Goal: Task Accomplishment & Management: Complete application form

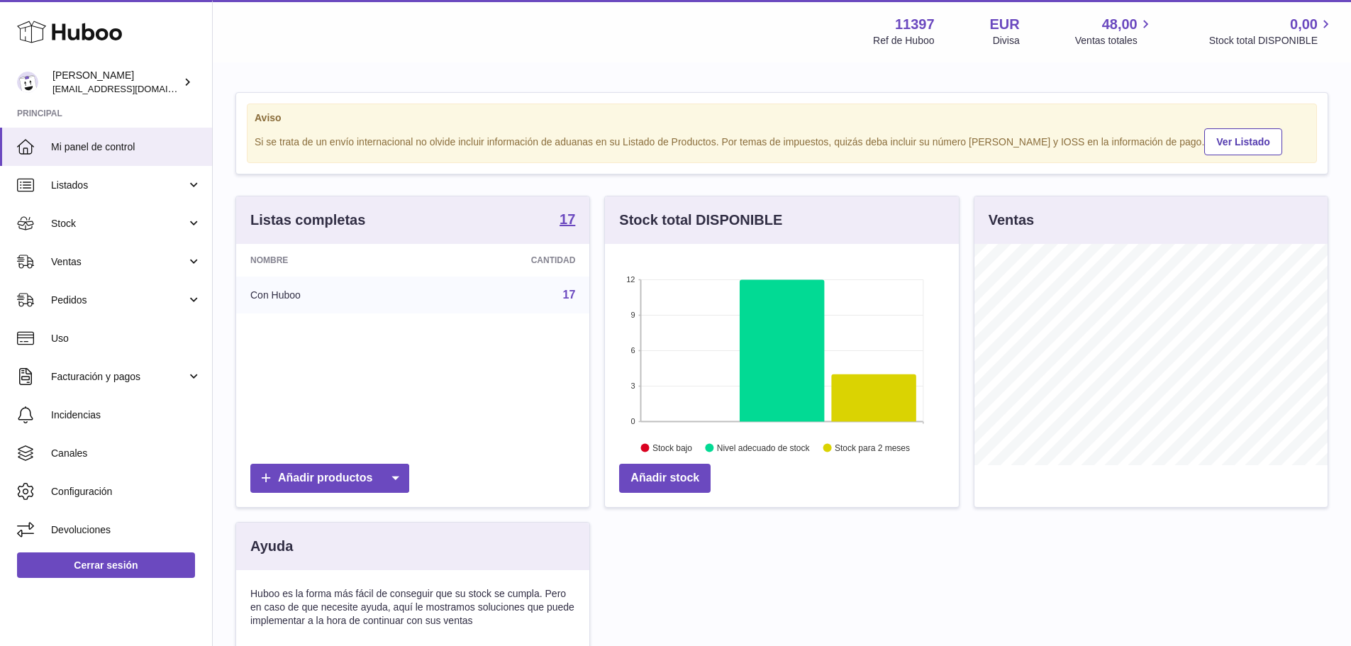
scroll to position [221, 354]
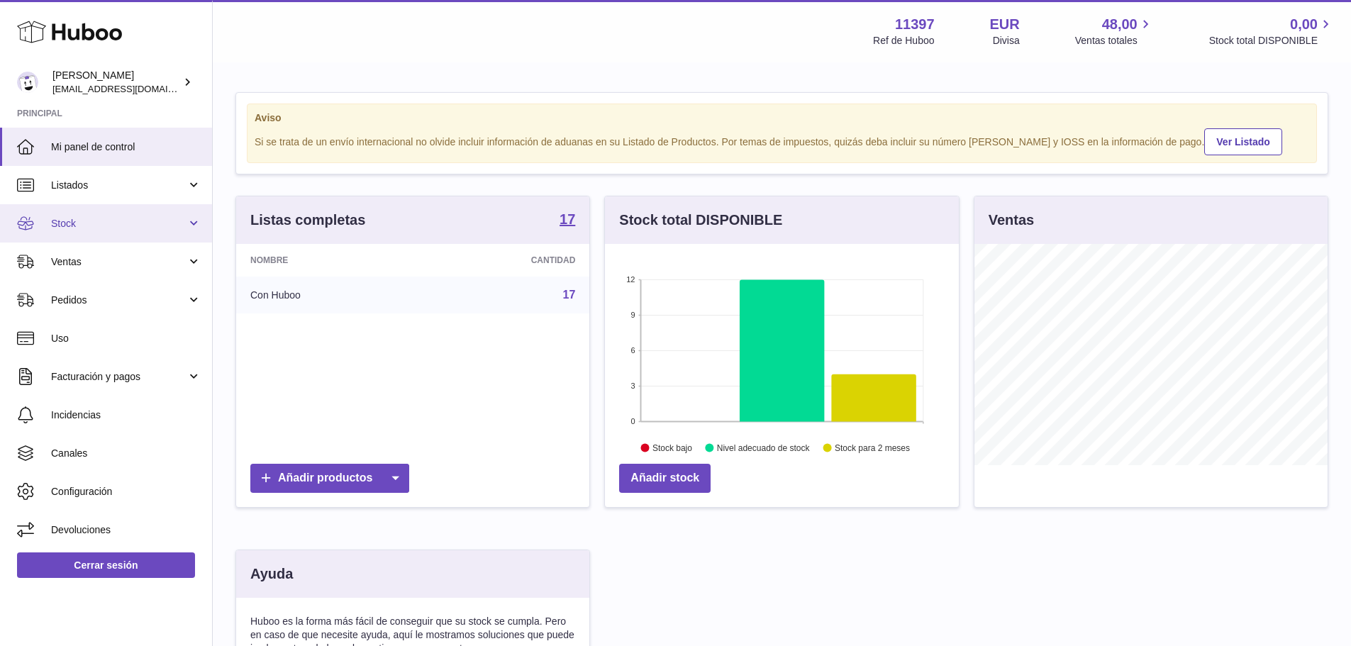
click at [93, 224] on span "Stock" at bounding box center [119, 223] width 136 height 13
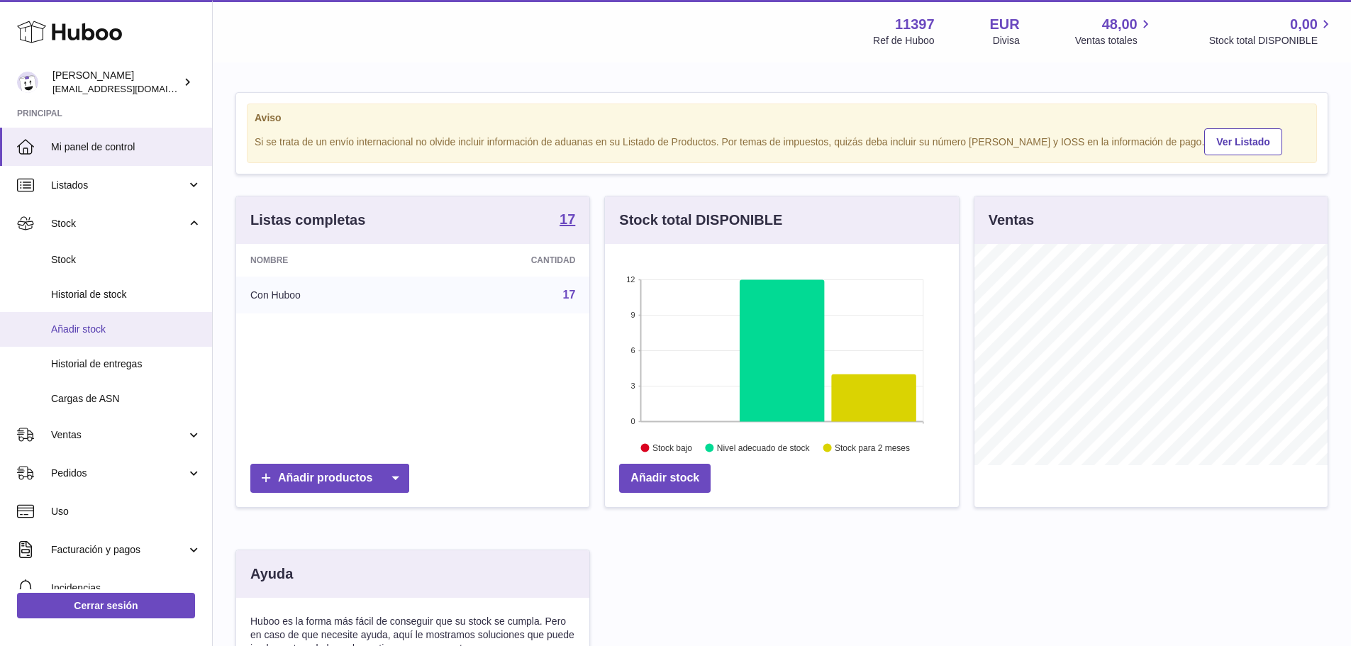
click at [92, 325] on span "Añadir stock" at bounding box center [126, 329] width 150 height 13
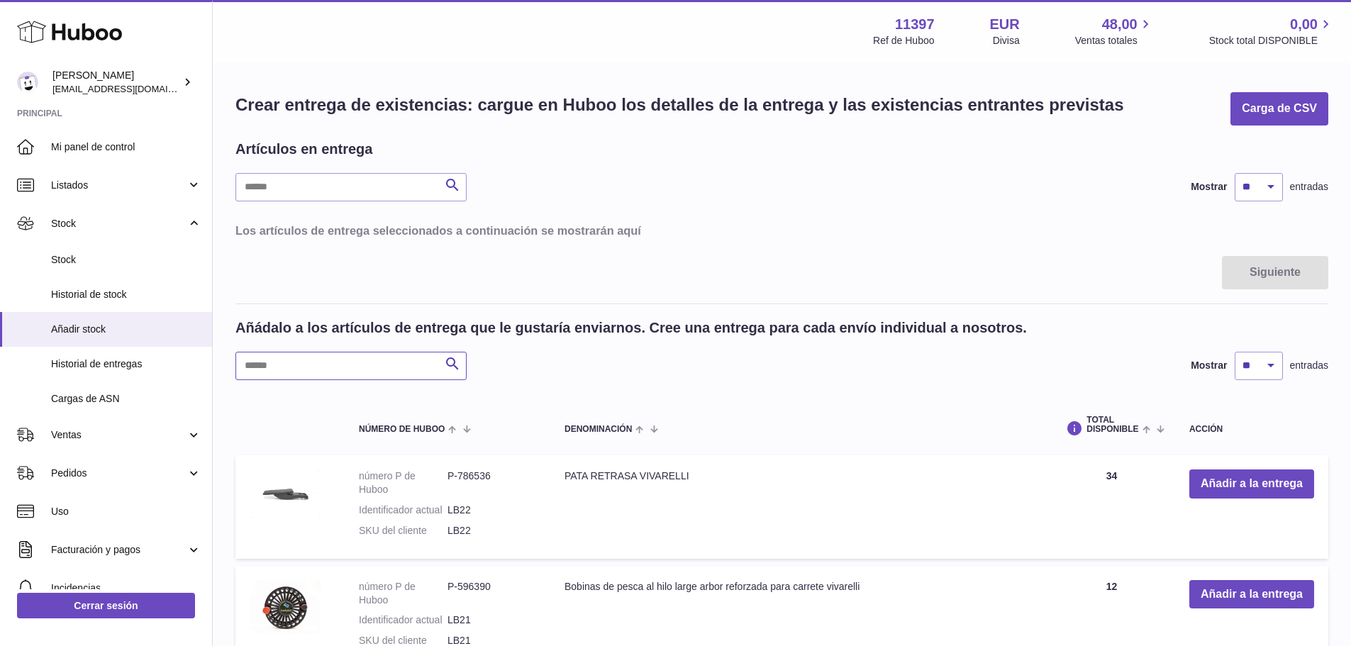
click at [290, 362] on input "text" at bounding box center [351, 366] width 231 height 28
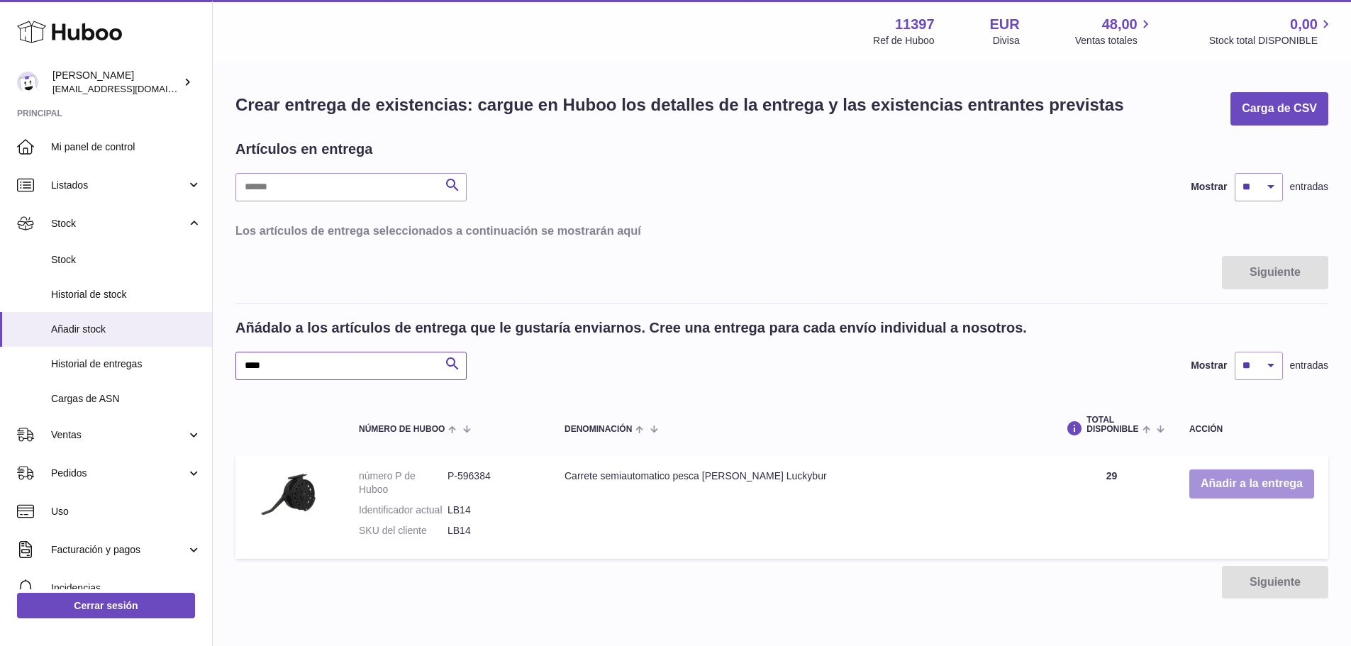
type input "****"
click at [1208, 485] on button "Añadir a la entrega" at bounding box center [1252, 484] width 125 height 29
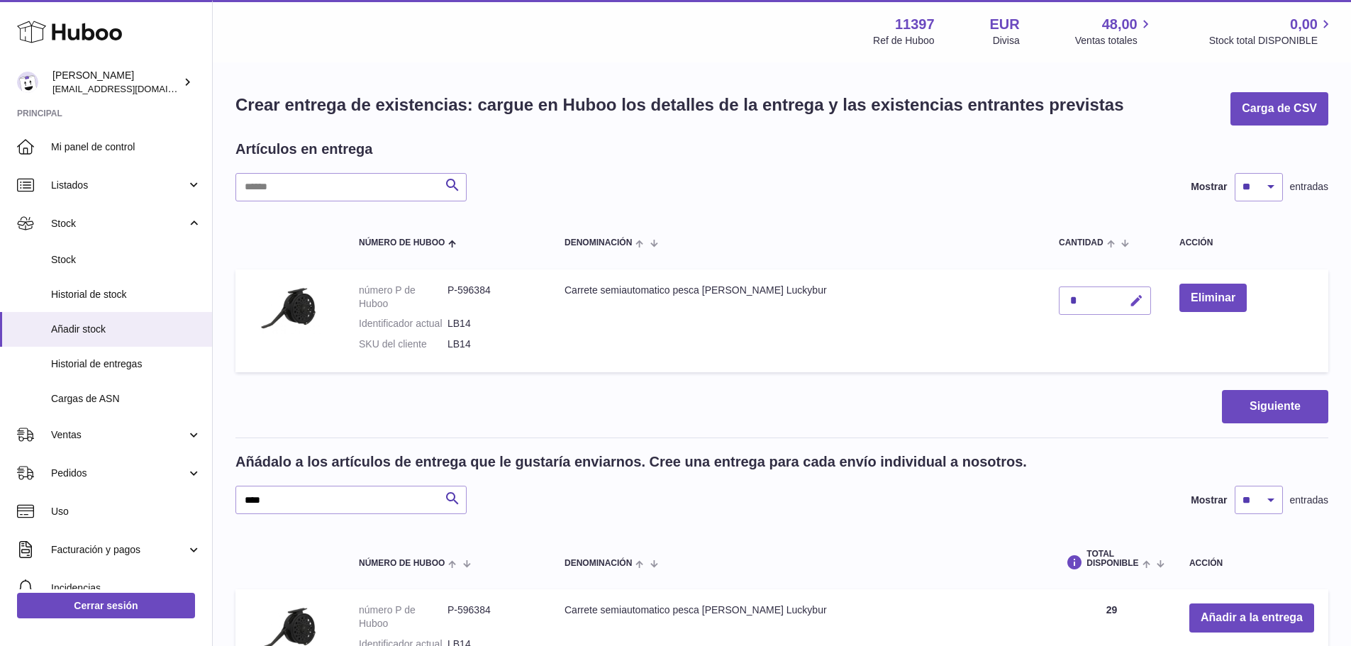
click at [1129, 299] on icon "button" at bounding box center [1136, 301] width 15 height 15
drag, startPoint x: 1066, startPoint y: 303, endPoint x: 1028, endPoint y: 304, distance: 37.6
click at [1045, 304] on td "*" at bounding box center [1105, 322] width 121 height 104
type input "*"
click at [1131, 303] on icon "submit" at bounding box center [1137, 300] width 13 height 13
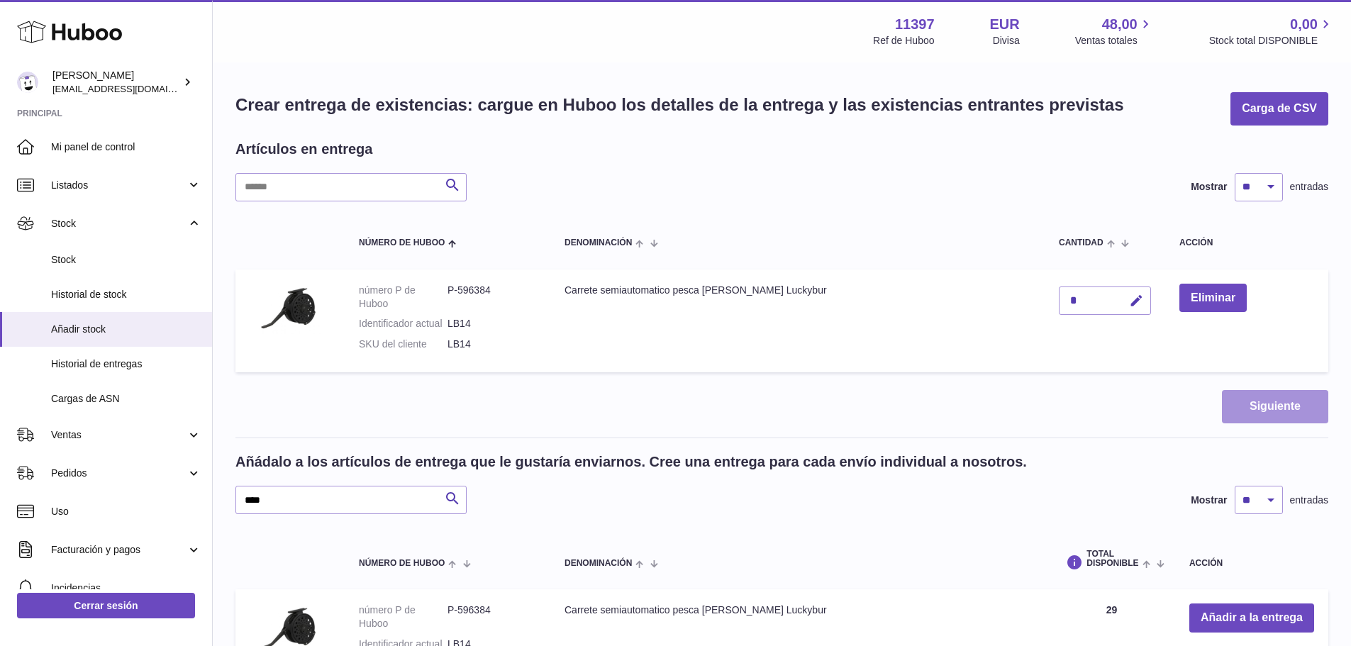
click at [1262, 403] on button "Siguiente" at bounding box center [1275, 406] width 106 height 33
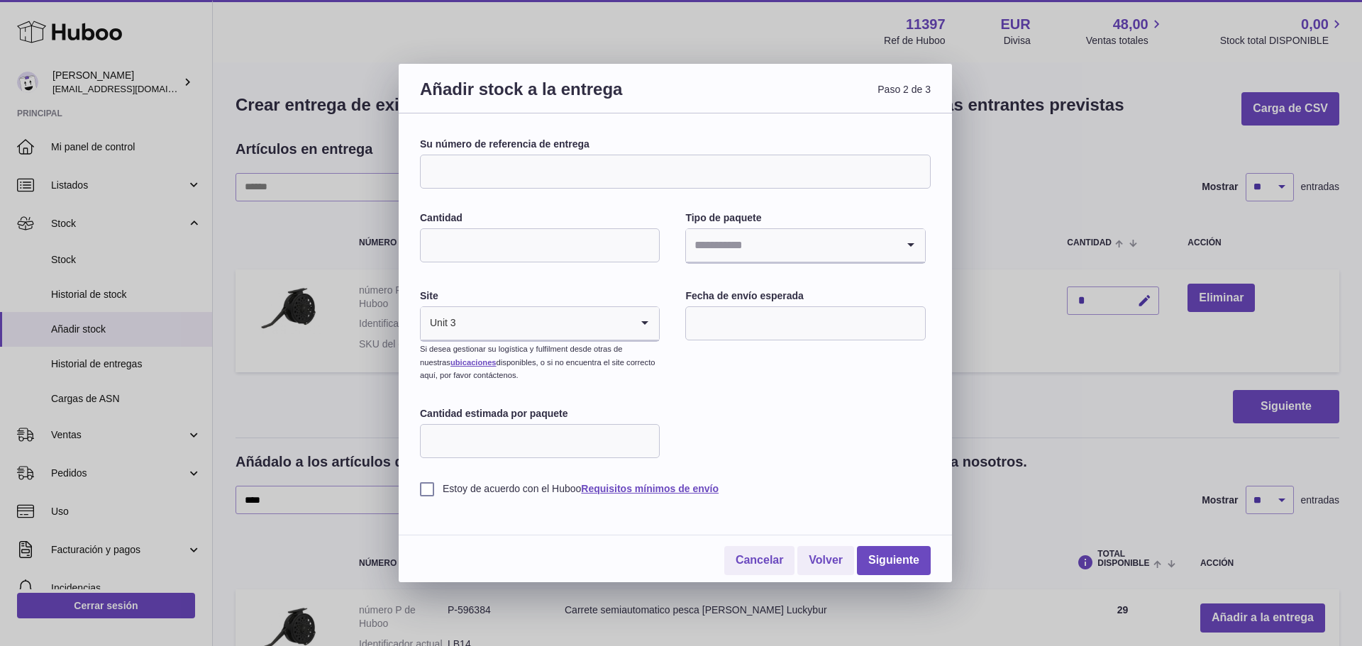
click at [514, 172] on input "Su número de referencia de entrega" at bounding box center [675, 172] width 511 height 34
type input "**********"
click at [498, 238] on input "Cantidad" at bounding box center [540, 245] width 240 height 34
type input "*"
click at [707, 244] on input "Search for option" at bounding box center [791, 245] width 210 height 33
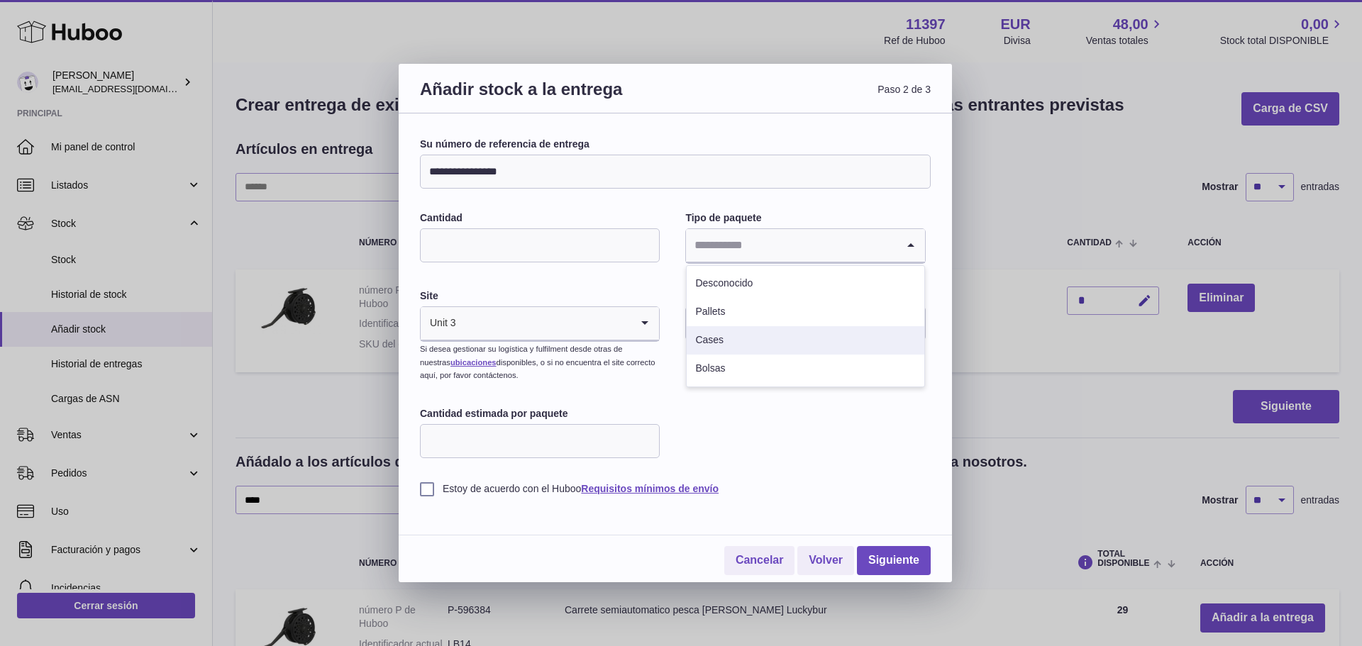
click at [707, 338] on li "Cases" at bounding box center [805, 340] width 237 height 28
click at [718, 330] on input "text" at bounding box center [805, 323] width 240 height 34
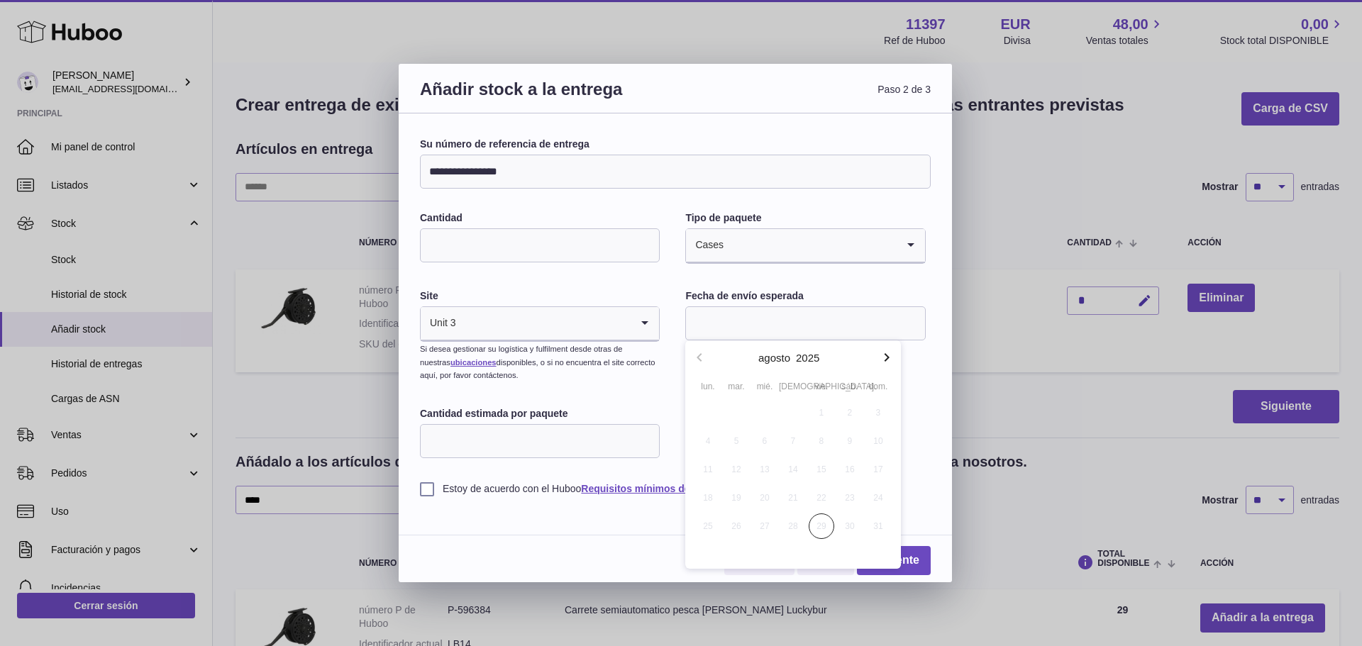
click at [885, 360] on icon "button" at bounding box center [887, 357] width 5 height 9
click at [713, 411] on span "1" at bounding box center [708, 413] width 26 height 26
type input "**********"
click at [493, 441] on input "Cantidad estimada por paquete" at bounding box center [540, 441] width 240 height 34
type input "*"
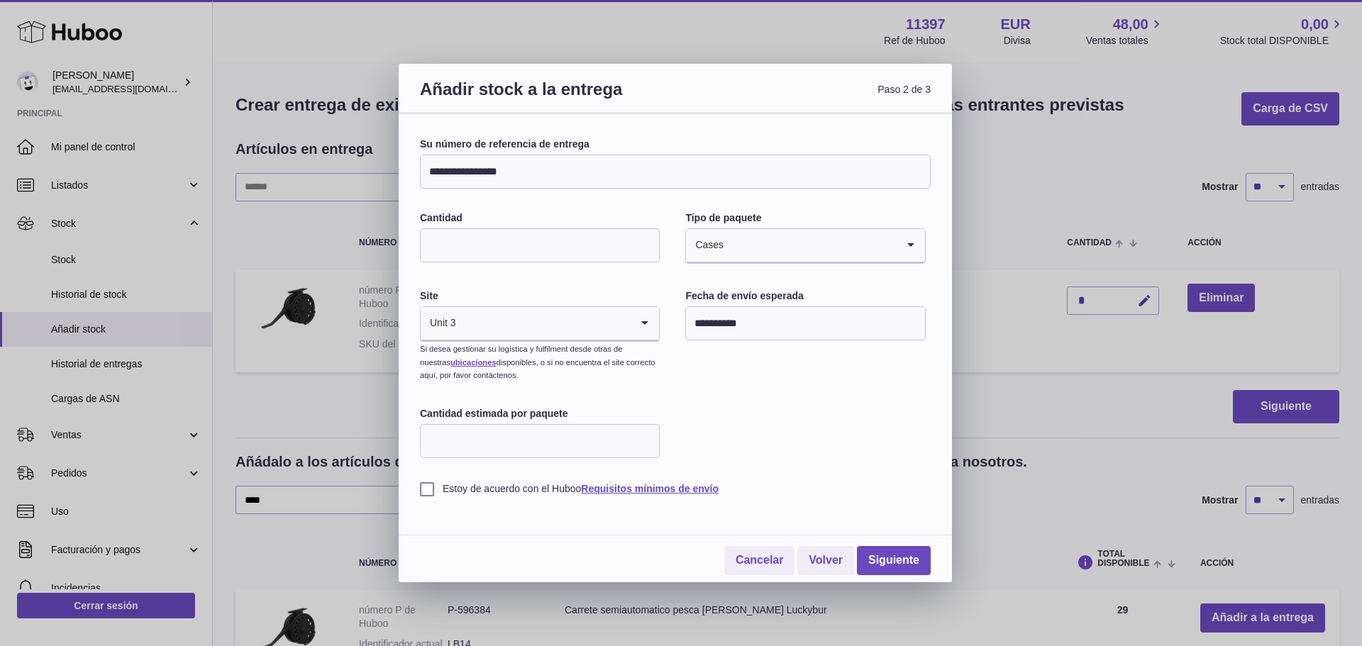
click at [426, 490] on label "Estoy de acuerdo con el Huboo Requisitos mínimos de envío" at bounding box center [675, 488] width 511 height 13
click at [898, 558] on link "Siguiente" at bounding box center [894, 560] width 74 height 29
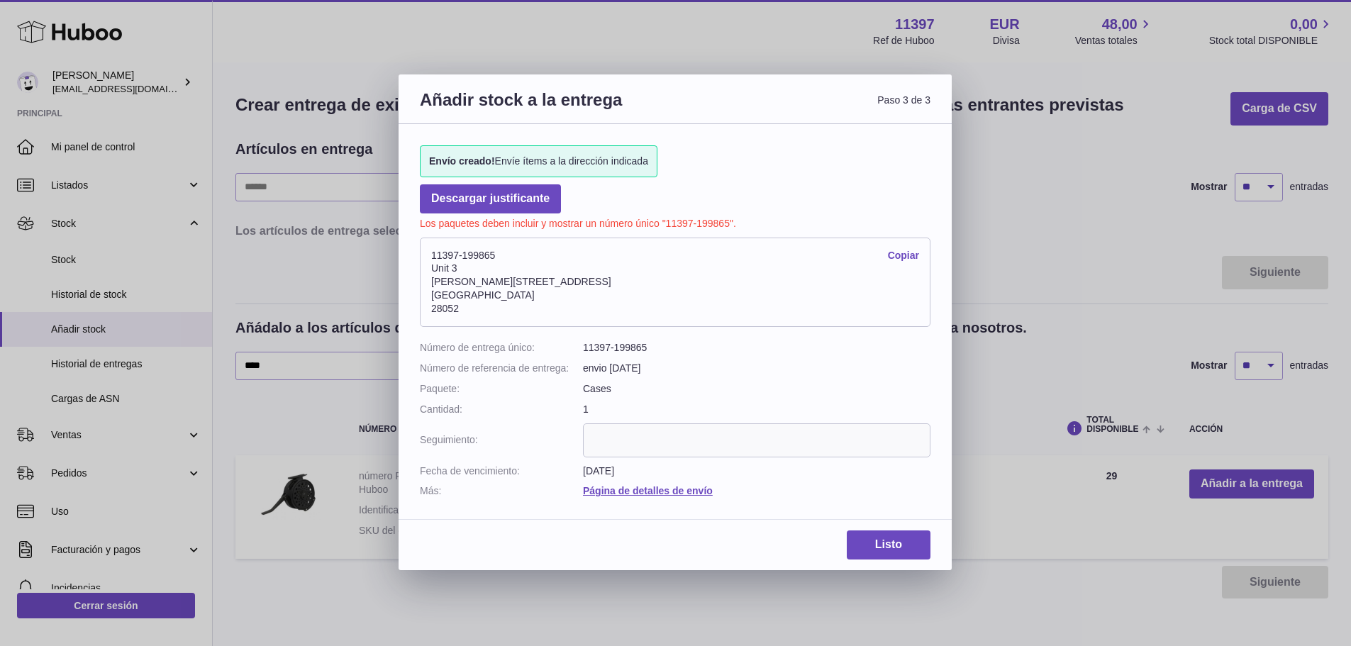
drag, startPoint x: 494, startPoint y: 253, endPoint x: 463, endPoint y: 254, distance: 32.0
click at [463, 254] on address "11397-199865 Copiar [STREET_ADDRESS][PERSON_NAME]" at bounding box center [675, 282] width 511 height 89
copy address "199865"
click at [905, 541] on link "Listo" at bounding box center [889, 545] width 84 height 29
